Goal: Task Accomplishment & Management: Use online tool/utility

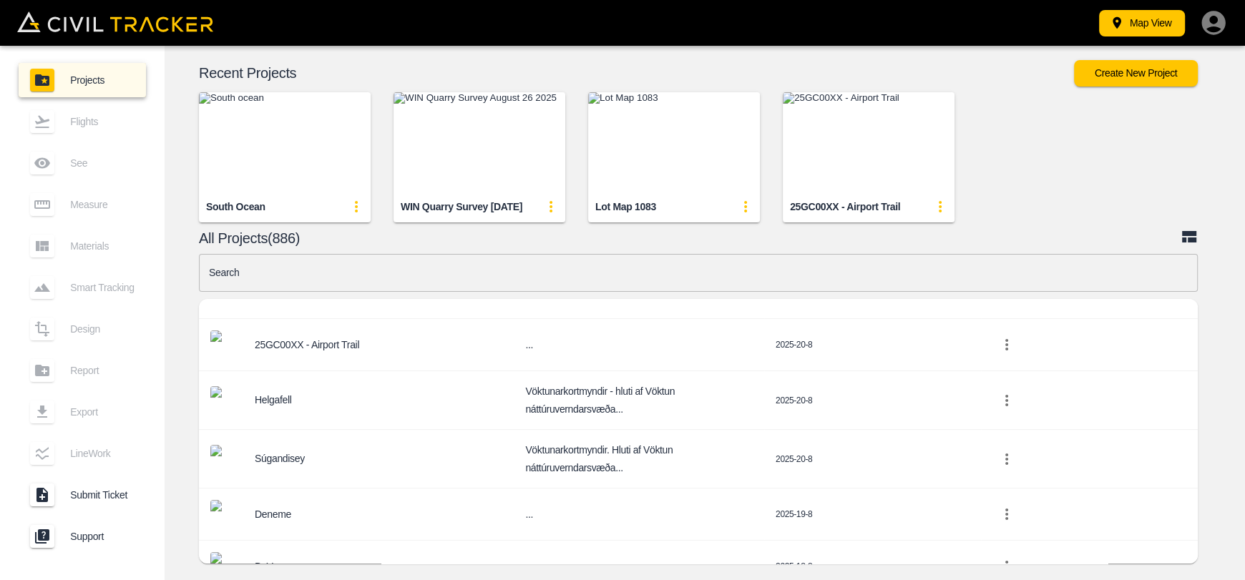
scroll to position [286, 0]
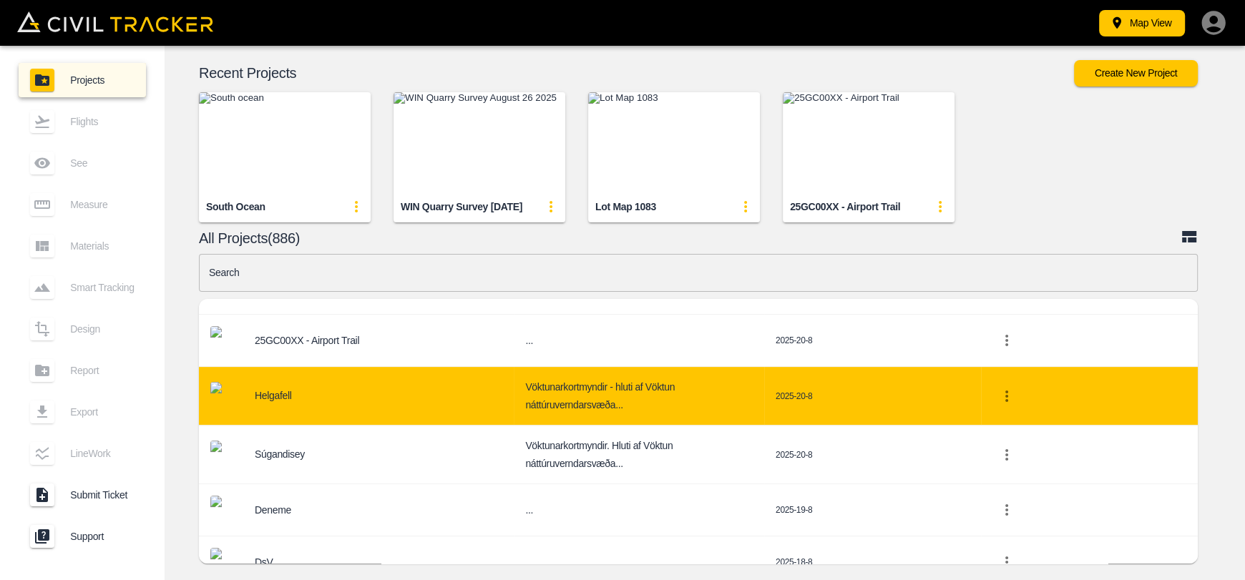
click at [277, 394] on p "Helgafell" at bounding box center [273, 395] width 37 height 11
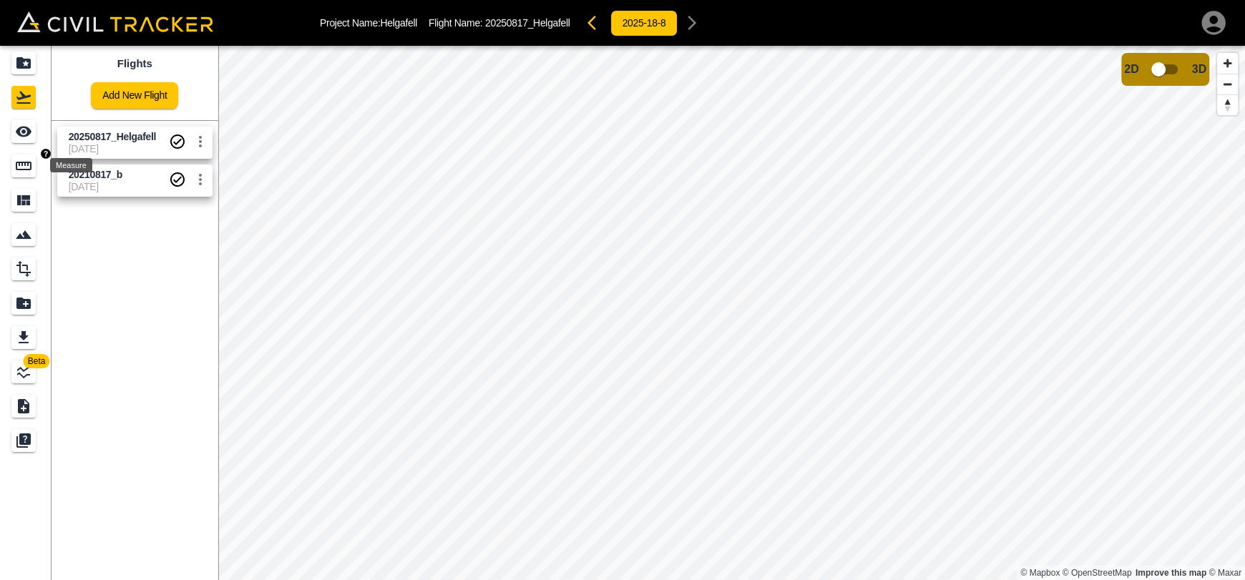
click at [19, 161] on icon "Measure" at bounding box center [23, 165] width 17 height 17
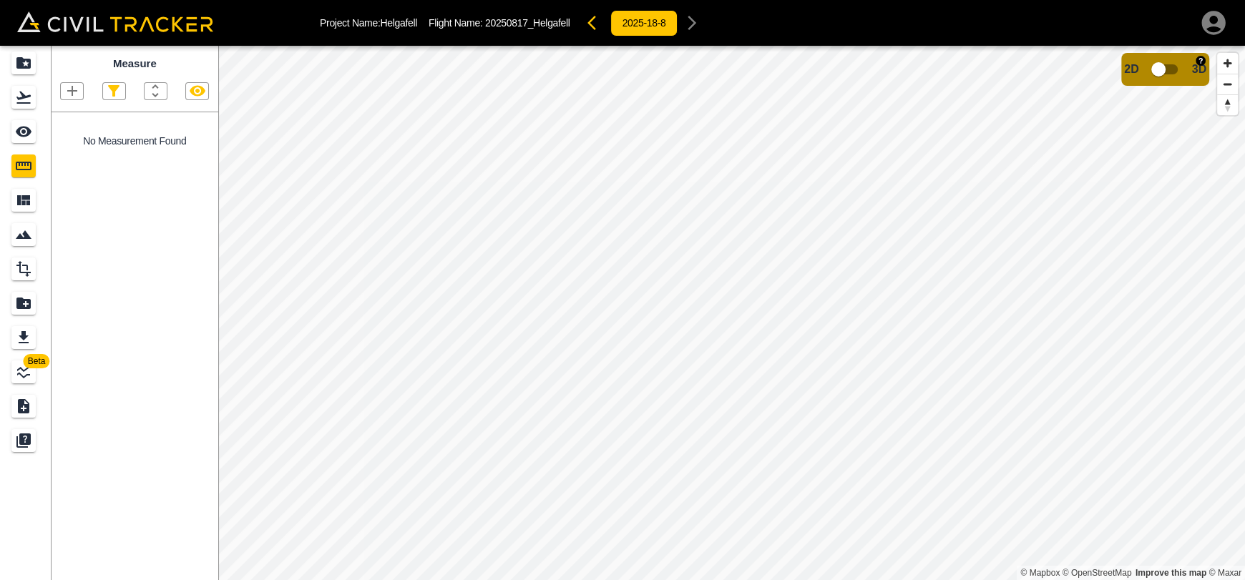
click at [1164, 67] on input "checkbox" at bounding box center [1159, 69] width 82 height 27
click at [1194, 70] on input "checkbox" at bounding box center [1202, 65] width 82 height 27
